Goal: Information Seeking & Learning: Learn about a topic

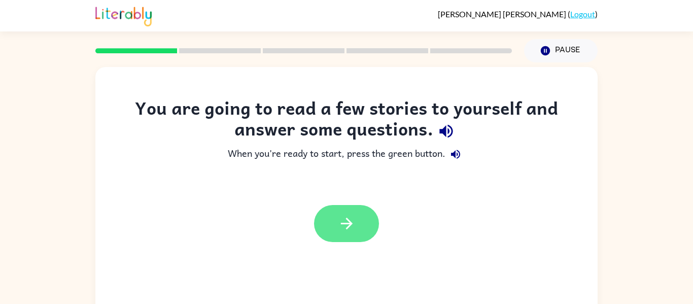
click at [341, 225] on icon "button" at bounding box center [347, 224] width 18 height 18
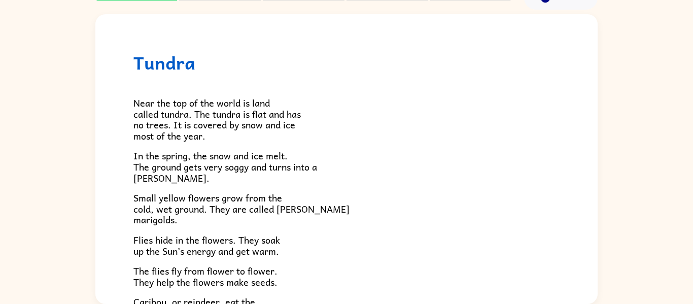
scroll to position [209, 0]
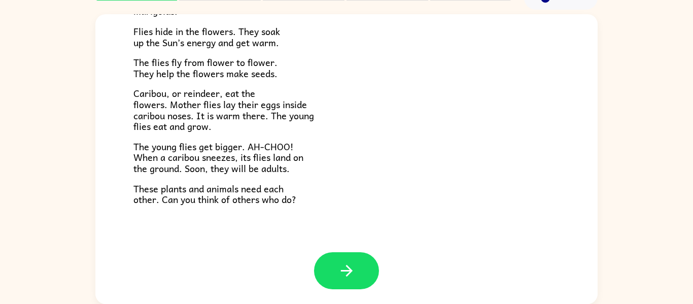
click at [362, 212] on div "Tundra Near the top of the world is land called tundra. The tundra is flat and …" at bounding box center [346, 29] width 502 height 446
click at [339, 263] on icon "button" at bounding box center [347, 271] width 18 height 18
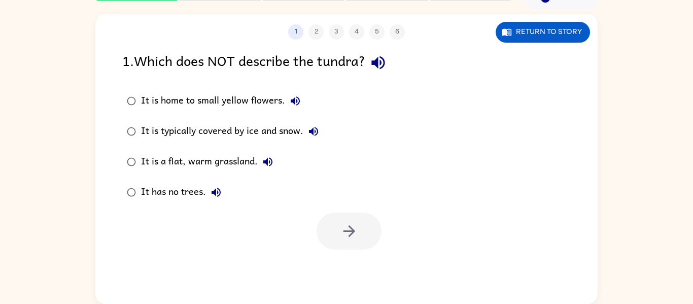
scroll to position [0, 0]
click at [534, 30] on button "Return to story" at bounding box center [543, 32] width 94 height 21
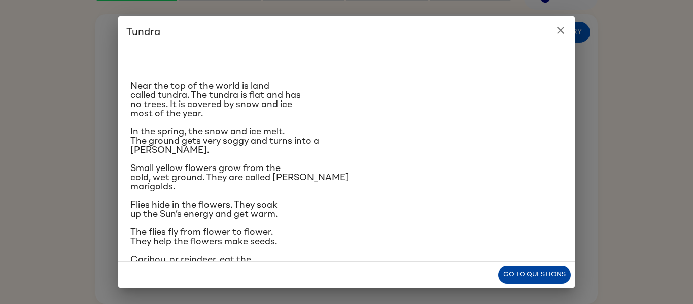
click at [527, 273] on button "Go to questions" at bounding box center [534, 275] width 73 height 18
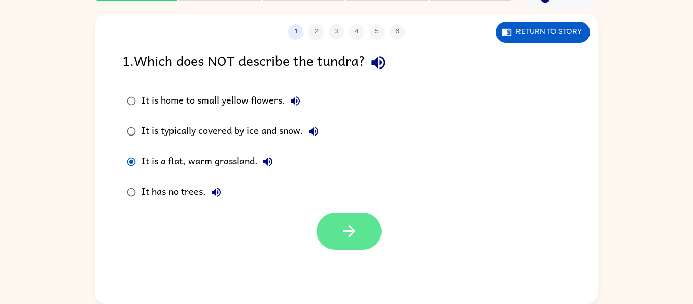
click at [325, 231] on button "button" at bounding box center [349, 231] width 65 height 37
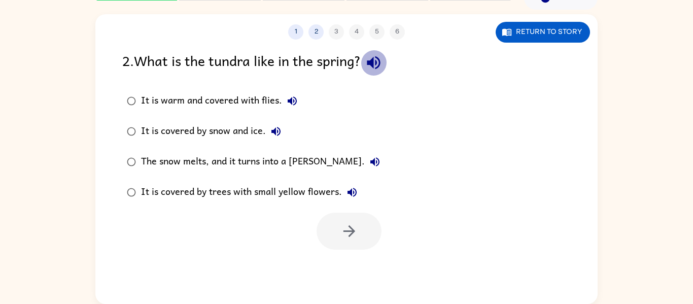
click at [381, 61] on icon "button" at bounding box center [374, 63] width 18 height 18
click at [276, 120] on label "It is covered by snow and ice." at bounding box center [254, 131] width 274 height 30
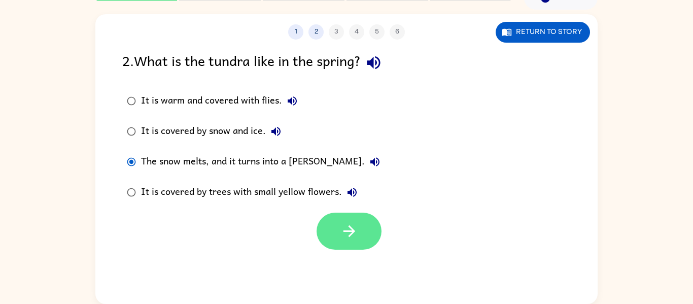
click at [345, 238] on icon "button" at bounding box center [350, 231] width 18 height 18
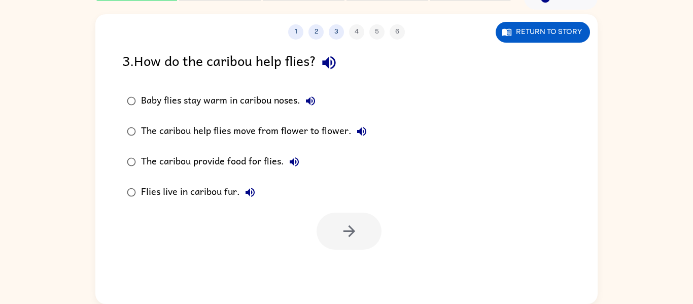
click at [330, 67] on icon "button" at bounding box center [329, 63] width 18 height 18
click at [312, 100] on icon "button" at bounding box center [310, 101] width 12 height 12
click at [347, 239] on icon "button" at bounding box center [350, 231] width 18 height 18
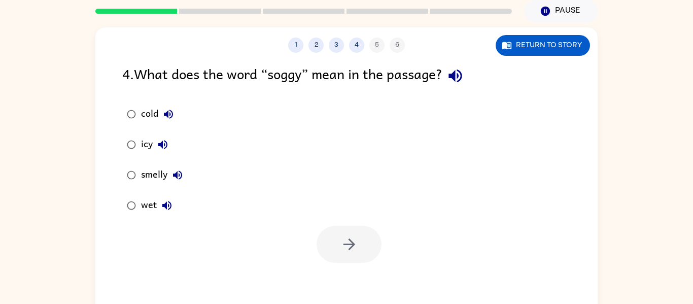
scroll to position [39, 0]
click at [456, 76] on icon "button" at bounding box center [455, 76] width 13 height 13
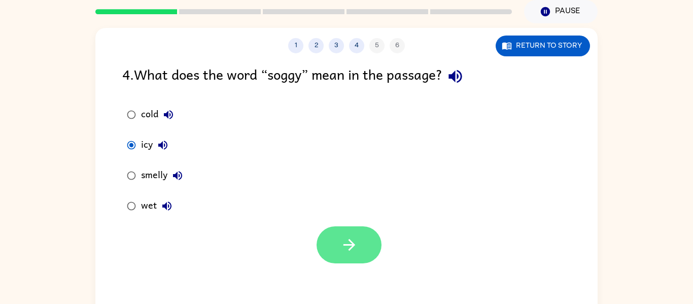
click at [330, 236] on button "button" at bounding box center [349, 244] width 65 height 37
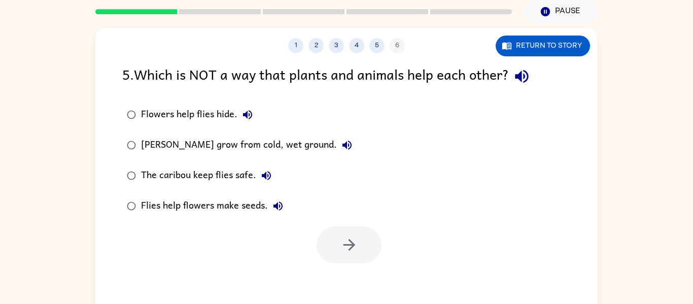
click at [516, 81] on icon "button" at bounding box center [522, 76] width 18 height 18
click at [378, 51] on button "5" at bounding box center [376, 45] width 15 height 15
click at [376, 51] on button "5" at bounding box center [376, 45] width 15 height 15
click at [379, 51] on button "5" at bounding box center [376, 45] width 15 height 15
click at [377, 48] on button "5" at bounding box center [376, 45] width 15 height 15
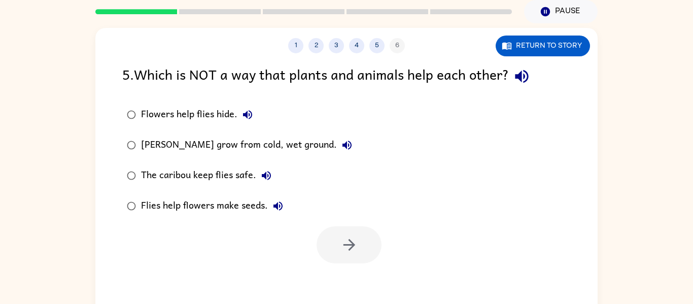
click at [371, 52] on div "1 2 3 4 5 6" at bounding box center [346, 45] width 502 height 15
click at [522, 87] on button "button" at bounding box center [522, 76] width 26 height 26
click at [559, 53] on button "Return to story" at bounding box center [543, 46] width 94 height 21
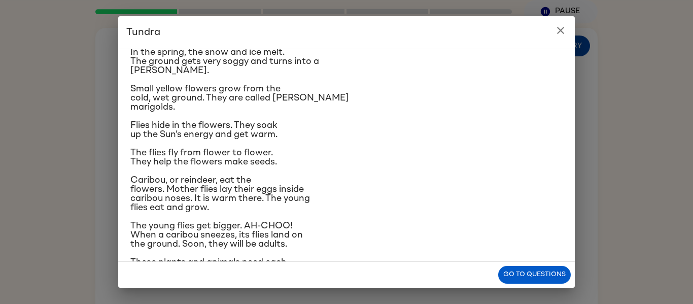
scroll to position [112, 0]
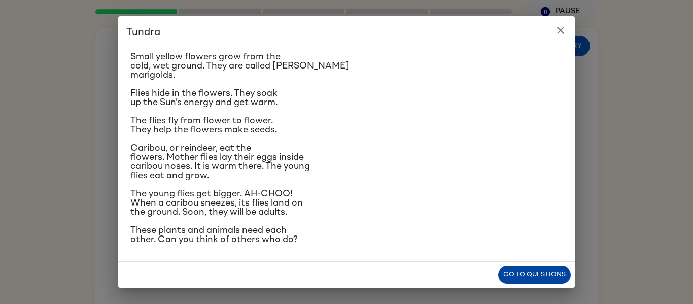
click at [539, 280] on button "Go to questions" at bounding box center [534, 275] width 73 height 18
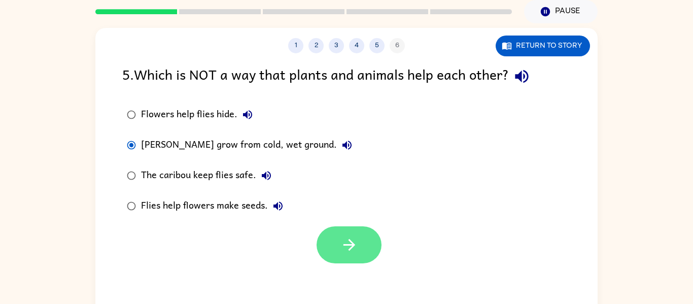
click at [356, 240] on icon "button" at bounding box center [350, 245] width 18 height 18
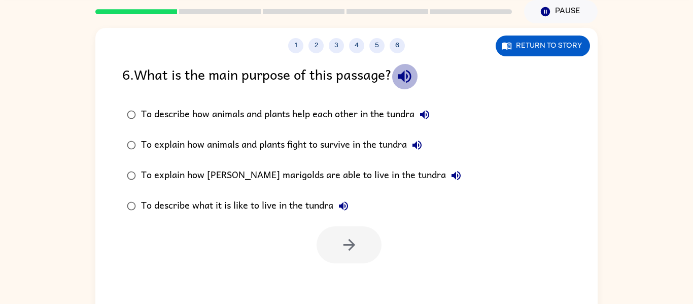
click at [411, 84] on icon "button" at bounding box center [405, 76] width 18 height 18
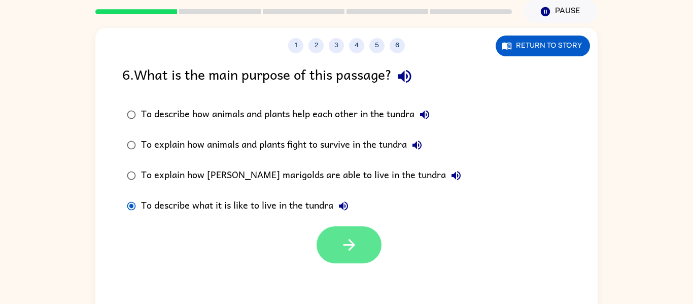
click at [373, 254] on button "button" at bounding box center [349, 244] width 65 height 37
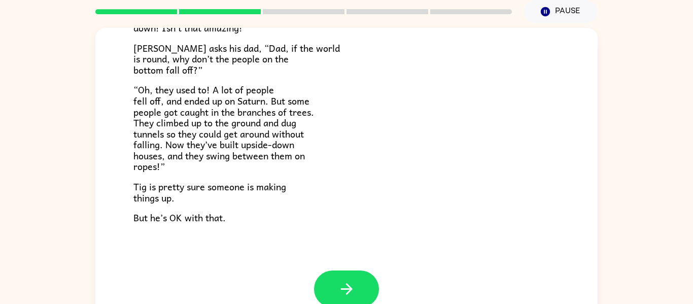
scroll to position [295, 0]
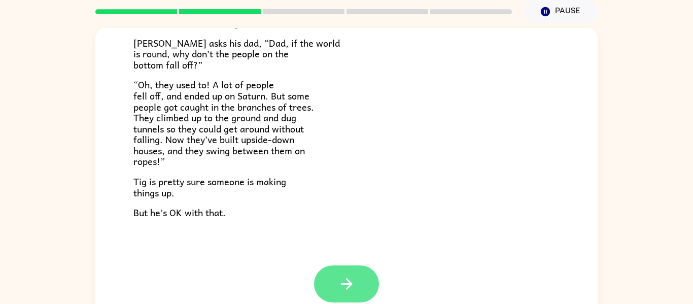
click at [356, 293] on button "button" at bounding box center [346, 283] width 65 height 37
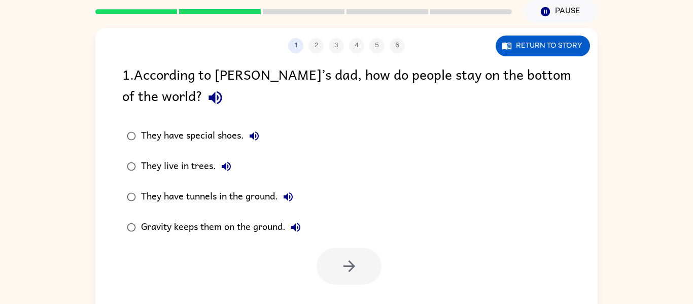
scroll to position [0, 0]
click at [209, 97] on icon "button" at bounding box center [215, 97] width 13 height 13
click at [343, 272] on icon "button" at bounding box center [350, 266] width 18 height 18
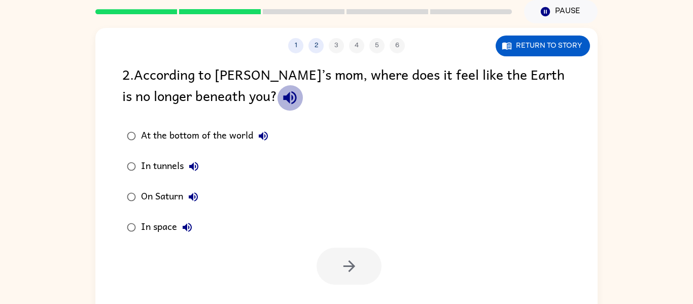
click at [281, 89] on icon "button" at bounding box center [290, 98] width 18 height 18
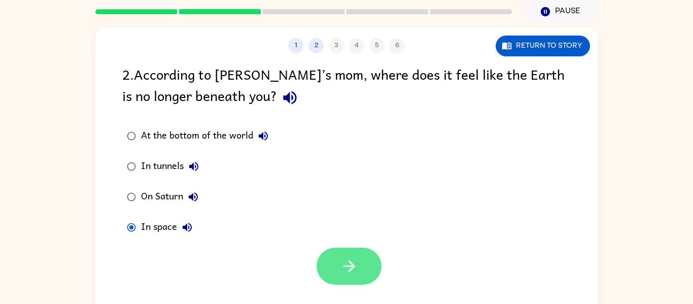
click at [364, 273] on button "button" at bounding box center [349, 266] width 65 height 37
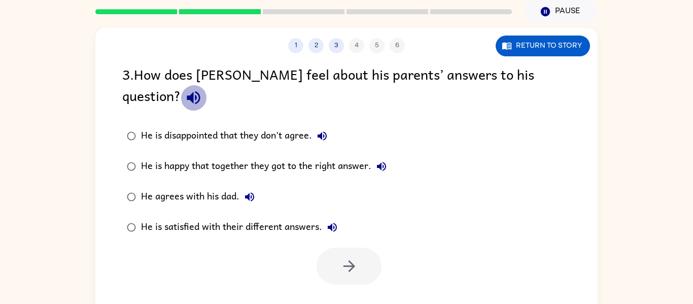
click at [202, 89] on icon "button" at bounding box center [194, 98] width 18 height 18
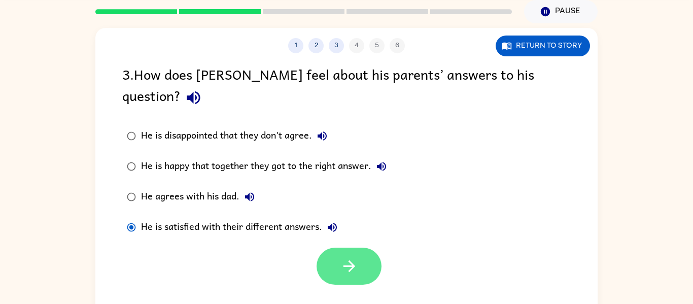
click at [332, 254] on button "button" at bounding box center [349, 266] width 65 height 37
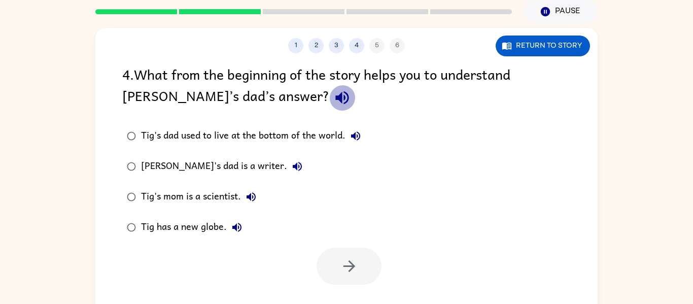
click at [329, 101] on button "button" at bounding box center [342, 98] width 26 height 26
click at [335, 97] on icon "button" at bounding box center [341, 97] width 13 height 13
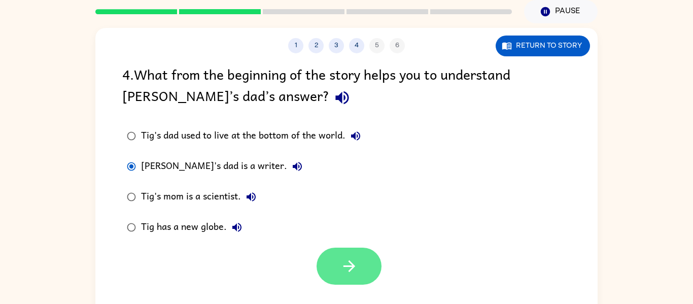
click at [349, 262] on icon "button" at bounding box center [350, 266] width 18 height 18
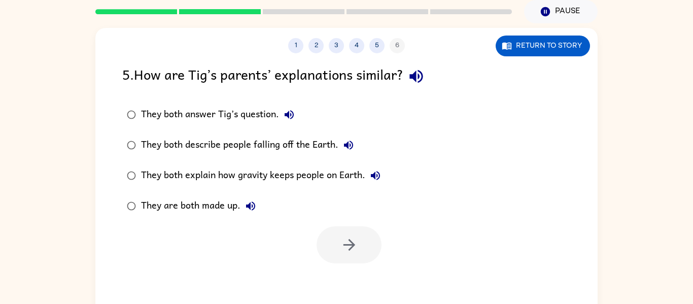
click at [423, 76] on icon "button" at bounding box center [416, 76] width 13 height 13
click at [362, 250] on button "button" at bounding box center [349, 244] width 65 height 37
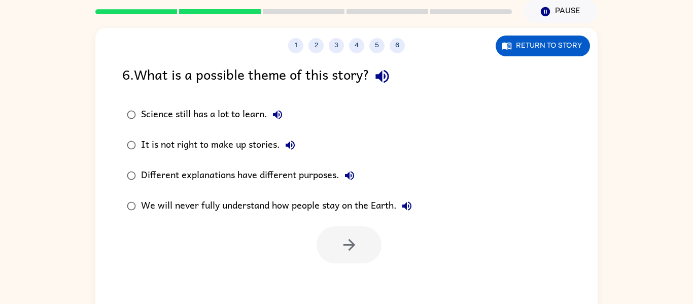
click at [389, 80] on icon "button" at bounding box center [382, 76] width 13 height 13
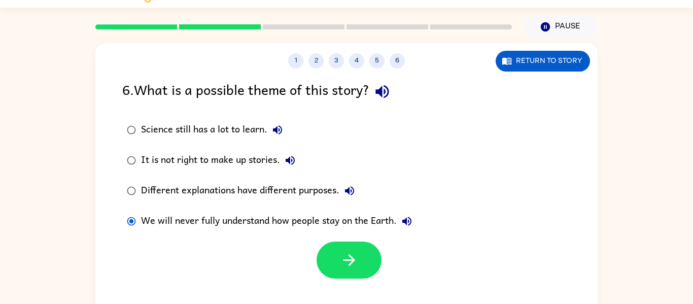
scroll to position [21, 0]
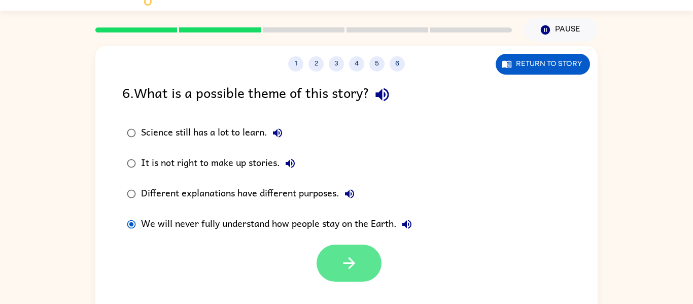
click at [345, 269] on icon "button" at bounding box center [350, 263] width 18 height 18
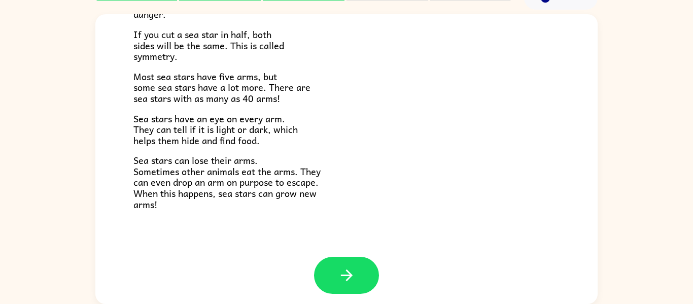
scroll to position [287, 0]
click at [355, 290] on button "button" at bounding box center [346, 275] width 65 height 37
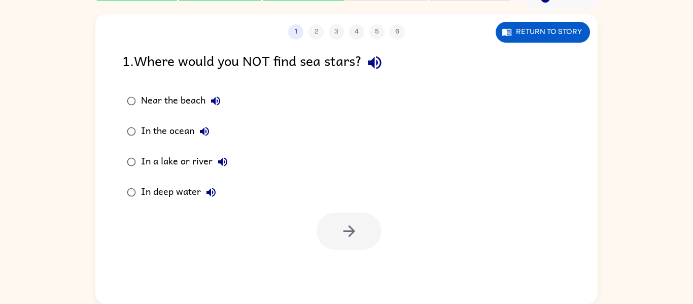
scroll to position [0, 0]
click at [369, 71] on button "button" at bounding box center [375, 63] width 26 height 26
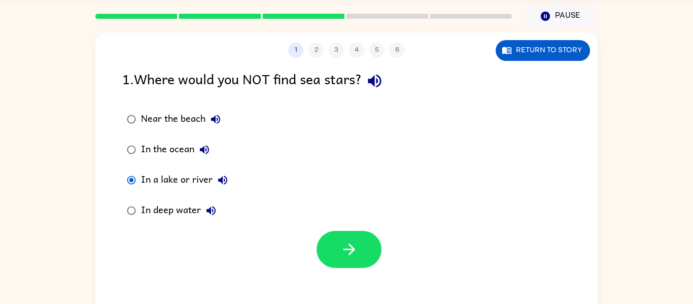
scroll to position [33, 0]
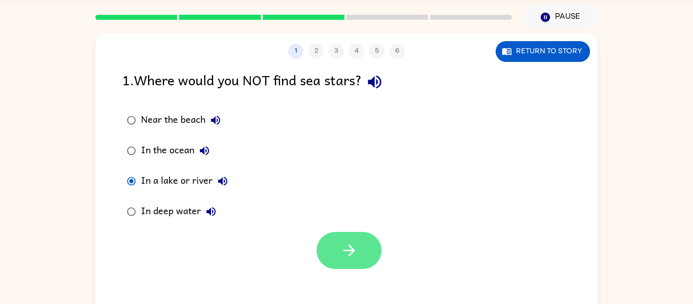
click at [359, 252] on button "button" at bounding box center [349, 250] width 65 height 37
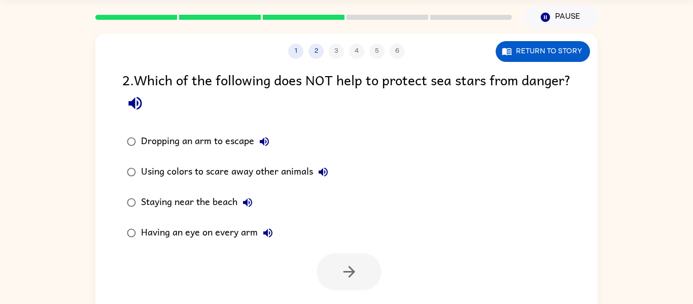
click at [142, 108] on icon "button" at bounding box center [134, 103] width 13 height 13
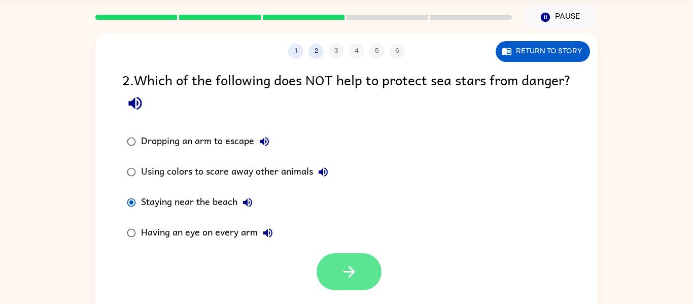
click at [361, 279] on button "button" at bounding box center [349, 271] width 65 height 37
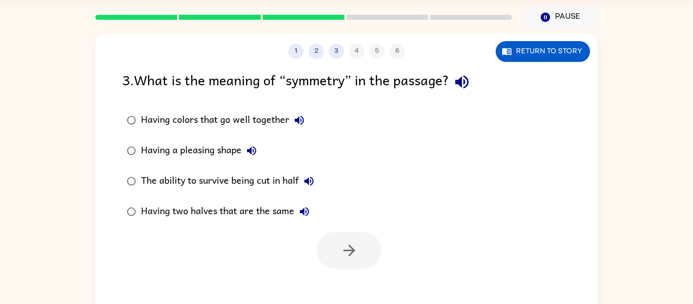
click at [496, 78] on div "3 . What is the meaning of “symmetry” in the passage?" at bounding box center [346, 82] width 449 height 26
click at [471, 94] on button "button" at bounding box center [462, 82] width 26 height 26
click at [468, 78] on icon "button" at bounding box center [461, 82] width 13 height 13
click at [475, 84] on button "button" at bounding box center [462, 82] width 26 height 26
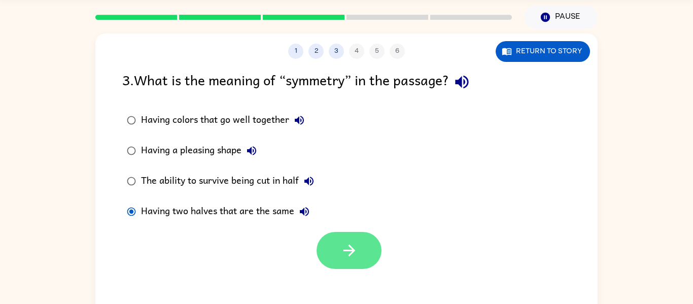
click at [360, 269] on button "button" at bounding box center [349, 250] width 65 height 37
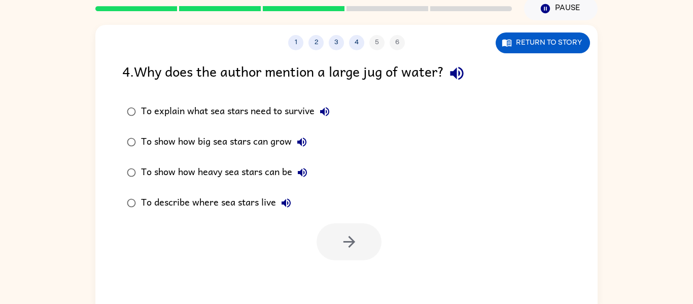
scroll to position [42, 0]
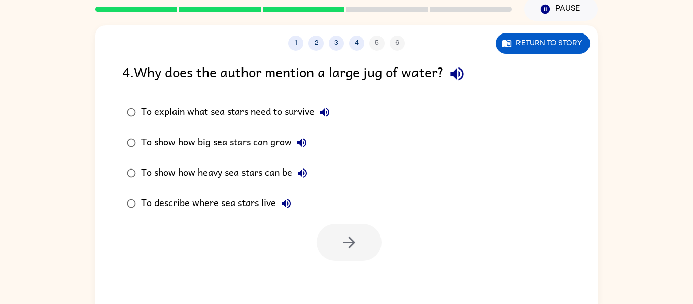
click at [460, 76] on icon "button" at bounding box center [456, 73] width 13 height 13
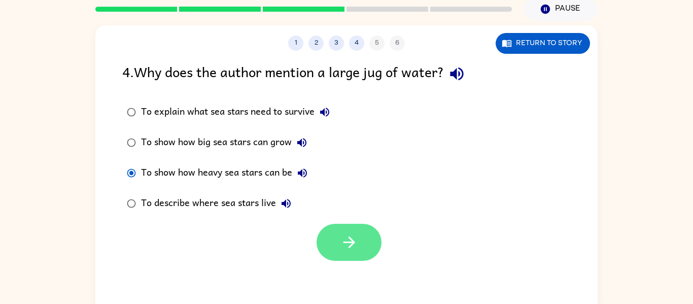
click at [349, 250] on icon "button" at bounding box center [350, 242] width 18 height 18
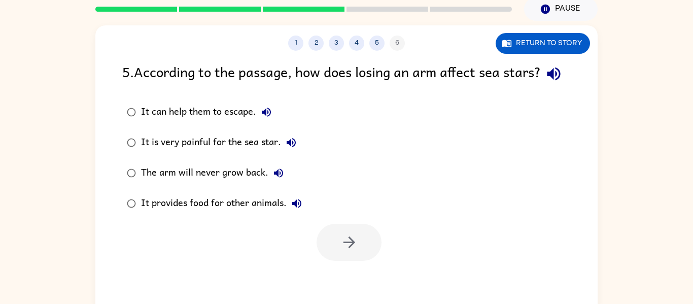
click at [541, 87] on button "button" at bounding box center [554, 74] width 26 height 26
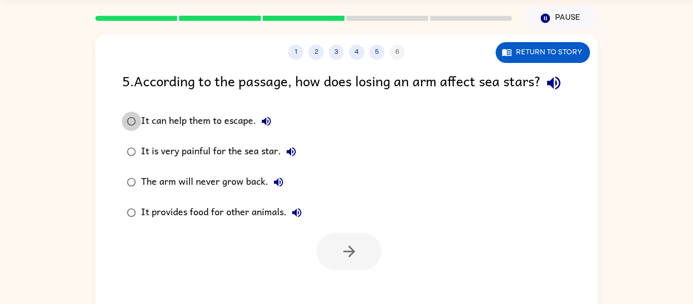
scroll to position [35, 0]
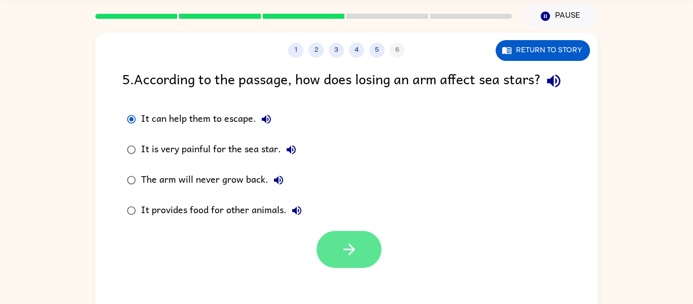
click at [362, 268] on button "button" at bounding box center [349, 249] width 65 height 37
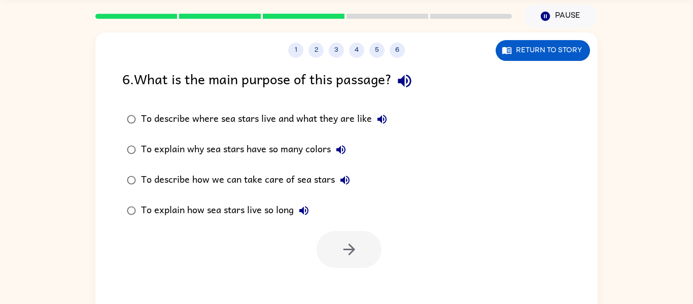
click at [411, 78] on icon "button" at bounding box center [404, 81] width 13 height 13
click at [353, 239] on div at bounding box center [349, 249] width 65 height 37
click at [395, 121] on label "To describe where sea stars live and what they are like" at bounding box center [257, 119] width 281 height 30
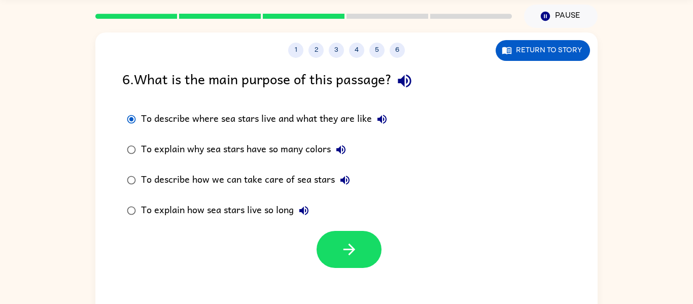
click at [388, 121] on icon "button" at bounding box center [382, 119] width 12 height 12
click at [343, 151] on icon "button" at bounding box center [341, 150] width 12 height 12
click at [344, 182] on icon "button" at bounding box center [345, 180] width 9 height 9
click at [361, 252] on button "button" at bounding box center [349, 249] width 65 height 37
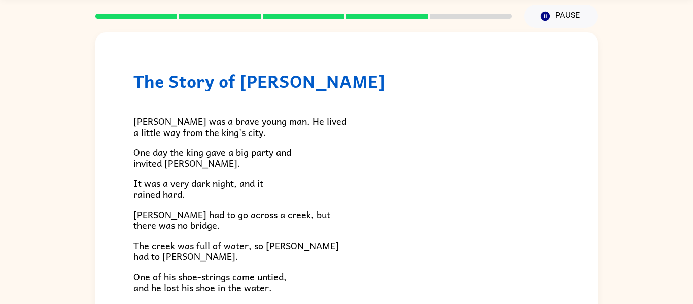
scroll to position [174, 0]
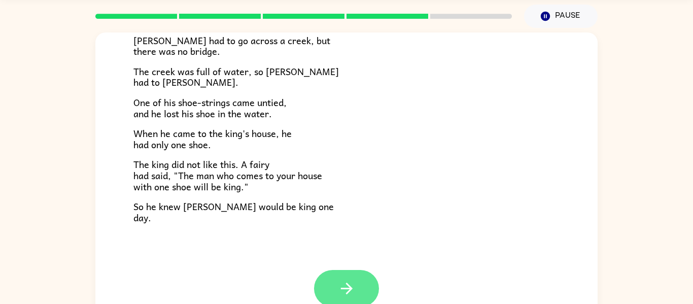
click at [347, 283] on icon "button" at bounding box center [347, 289] width 12 height 12
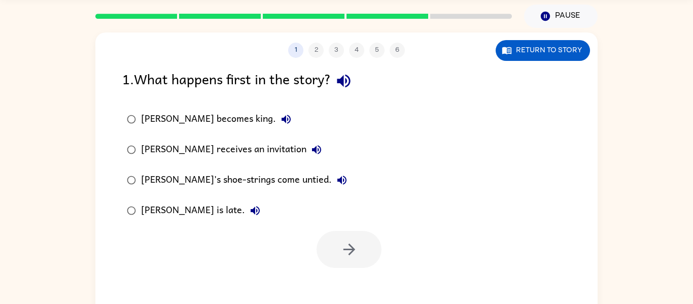
scroll to position [0, 0]
click at [345, 74] on icon "button" at bounding box center [344, 81] width 18 height 18
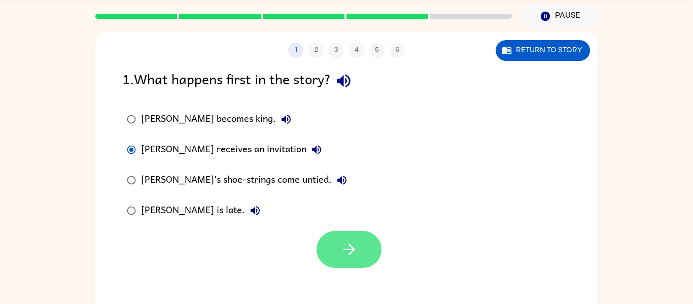
click at [346, 258] on icon "button" at bounding box center [350, 250] width 18 height 18
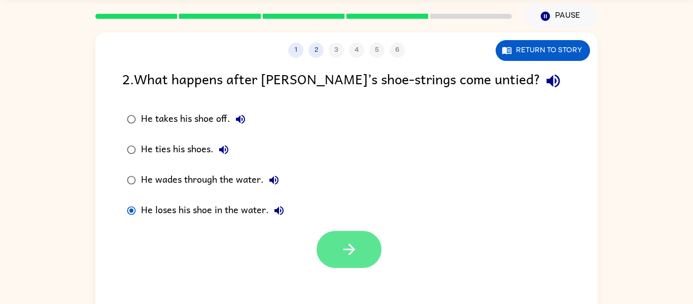
click at [352, 255] on icon "button" at bounding box center [350, 250] width 18 height 18
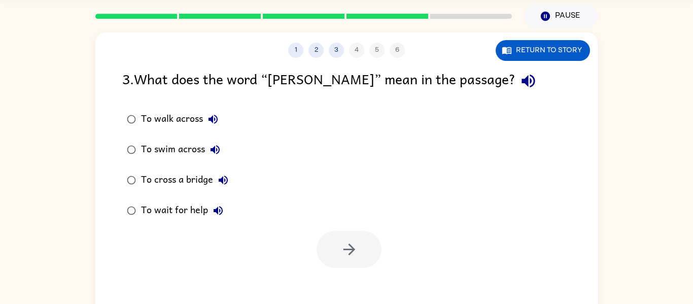
click at [460, 103] on div "3 . What does the word “[PERSON_NAME]” mean in the passage? To walk across To s…" at bounding box center [346, 168] width 502 height 200
click at [520, 81] on icon "button" at bounding box center [529, 81] width 18 height 18
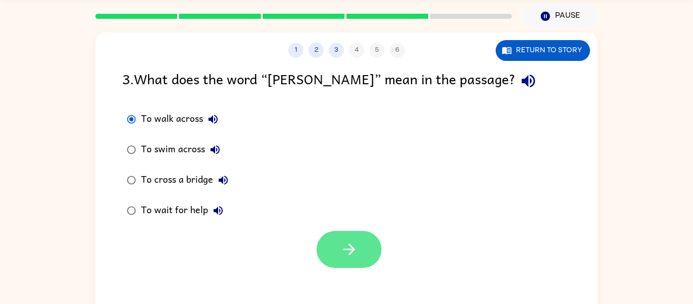
click at [335, 252] on button "button" at bounding box center [349, 249] width 65 height 37
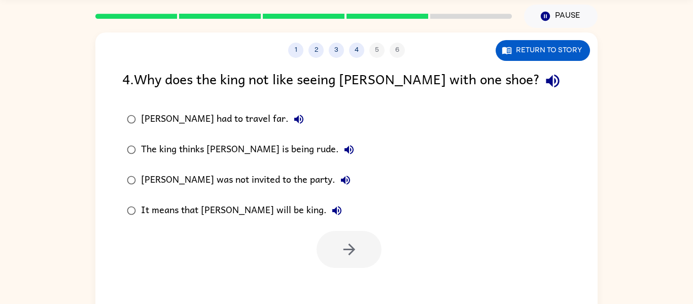
click at [544, 86] on icon "button" at bounding box center [553, 81] width 18 height 18
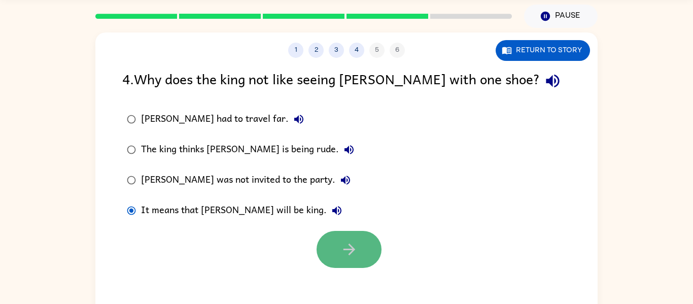
click at [356, 248] on icon "button" at bounding box center [350, 250] width 18 height 18
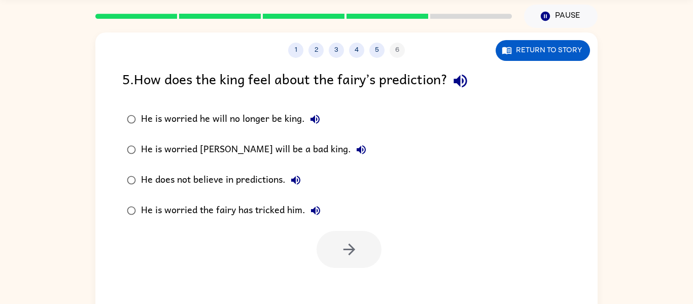
click at [466, 78] on icon "button" at bounding box center [461, 81] width 18 height 18
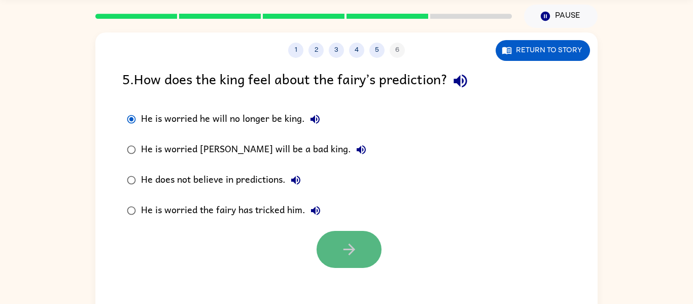
click at [345, 248] on icon "button" at bounding box center [350, 250] width 18 height 18
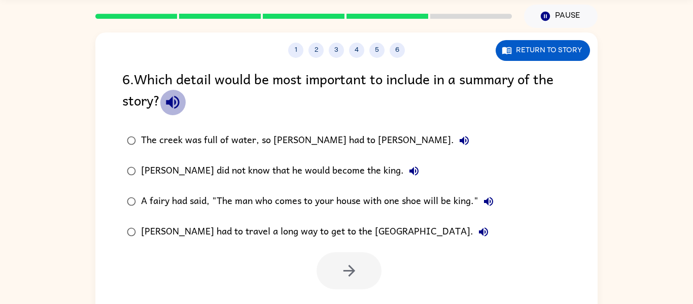
click at [173, 100] on icon "button" at bounding box center [173, 102] width 18 height 18
click at [460, 140] on icon "button" at bounding box center [464, 140] width 9 height 9
click at [408, 165] on icon "button" at bounding box center [414, 171] width 12 height 12
click at [336, 200] on div "A fairy had said, "The man who comes to your house with one shoe will be king."" at bounding box center [320, 201] width 358 height 20
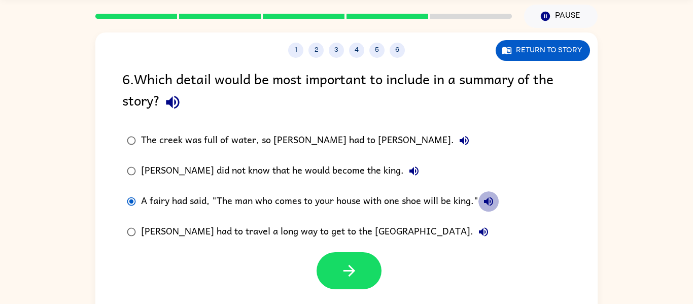
click at [489, 197] on icon "button" at bounding box center [488, 201] width 9 height 9
click at [473, 231] on button "[PERSON_NAME] had to travel a long way to get to the [GEOGRAPHIC_DATA]." at bounding box center [483, 232] width 20 height 20
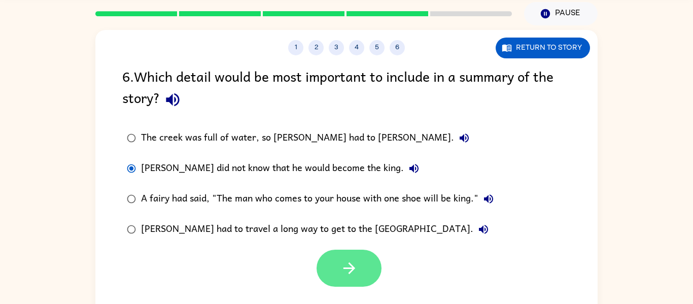
click at [340, 262] on button "button" at bounding box center [349, 268] width 65 height 37
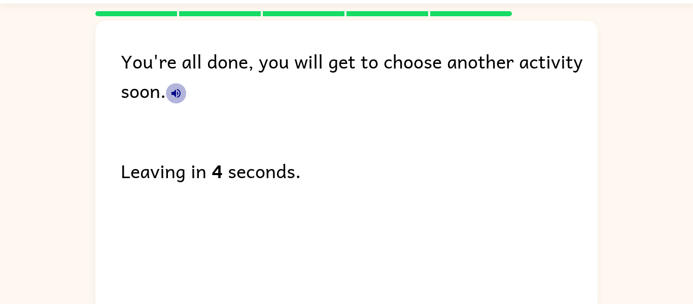
click at [182, 96] on icon "button" at bounding box center [176, 93] width 12 height 12
